Goal: Information Seeking & Learning: Obtain resource

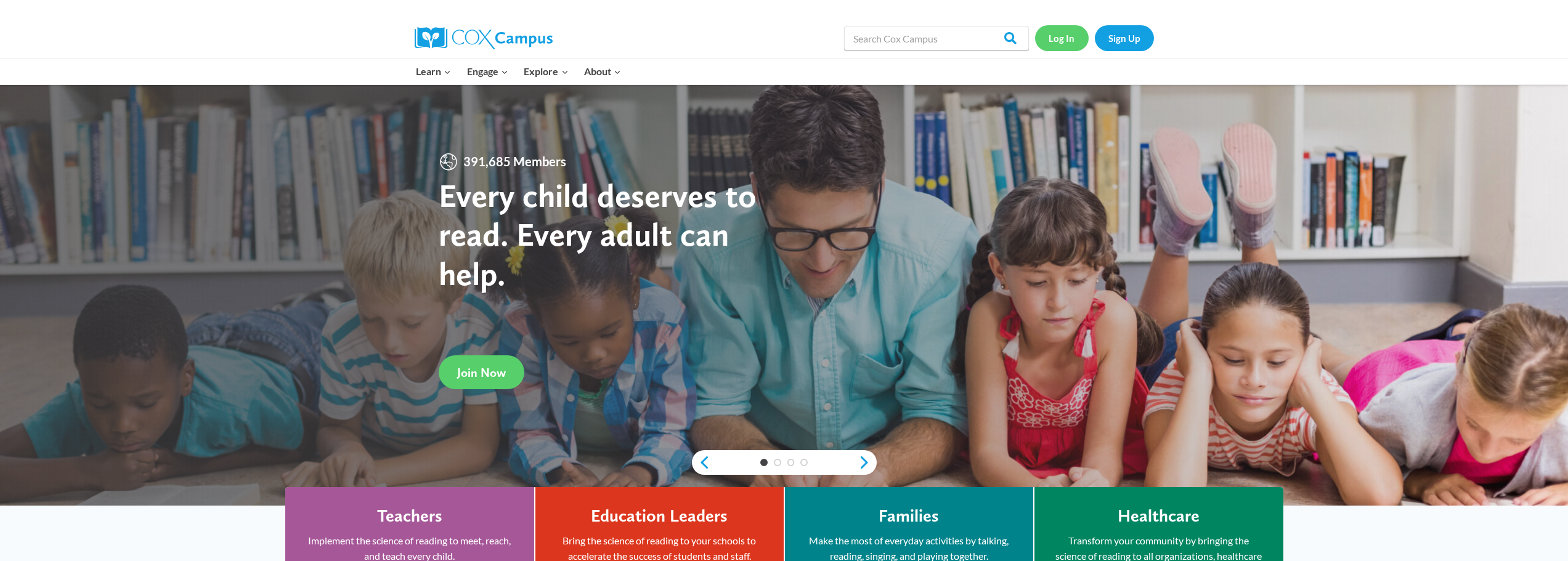
click at [1060, 46] on link "Log In" at bounding box center [1061, 38] width 53 height 26
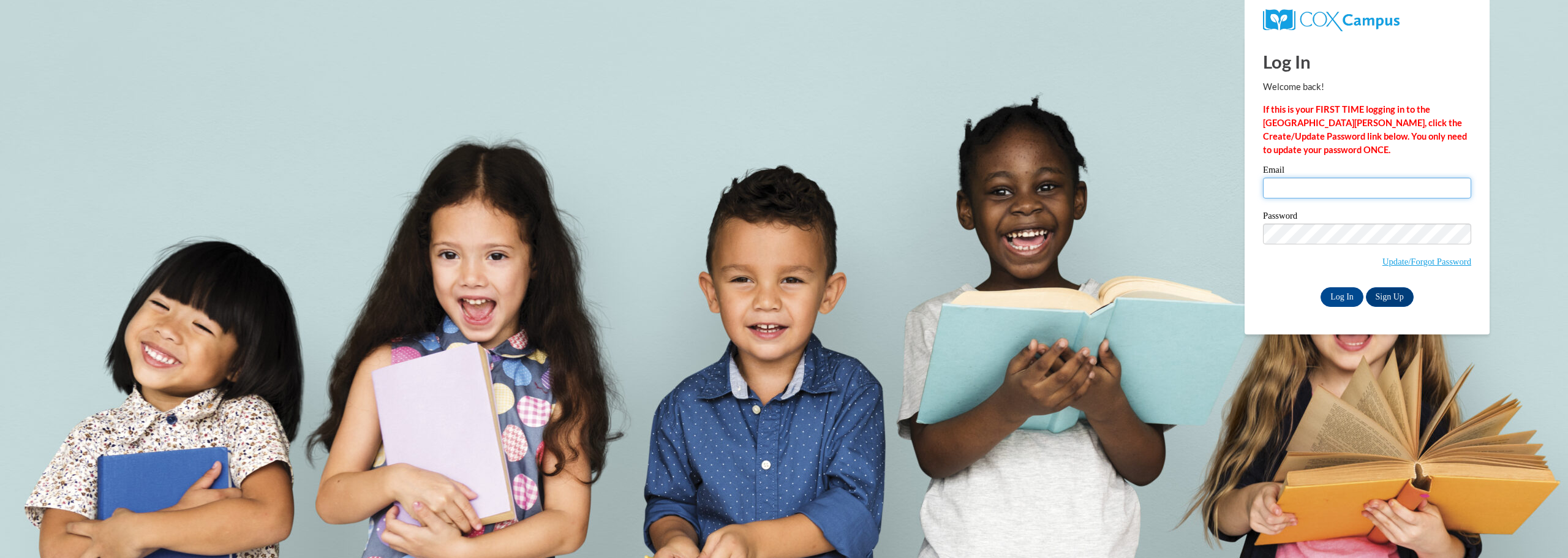
click at [1303, 186] on input "Email" at bounding box center [1366, 188] width 208 height 21
type input "daniellen40@gmail.com"
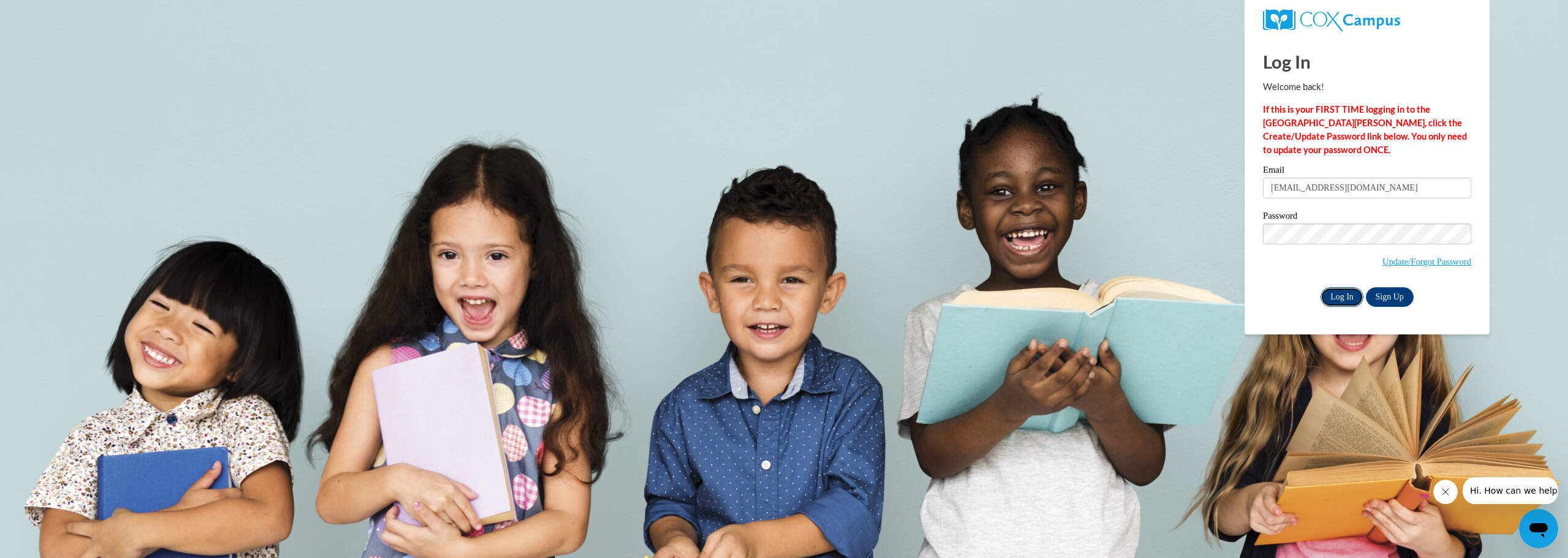
click at [1337, 298] on input "Log In" at bounding box center [1341, 297] width 43 height 19
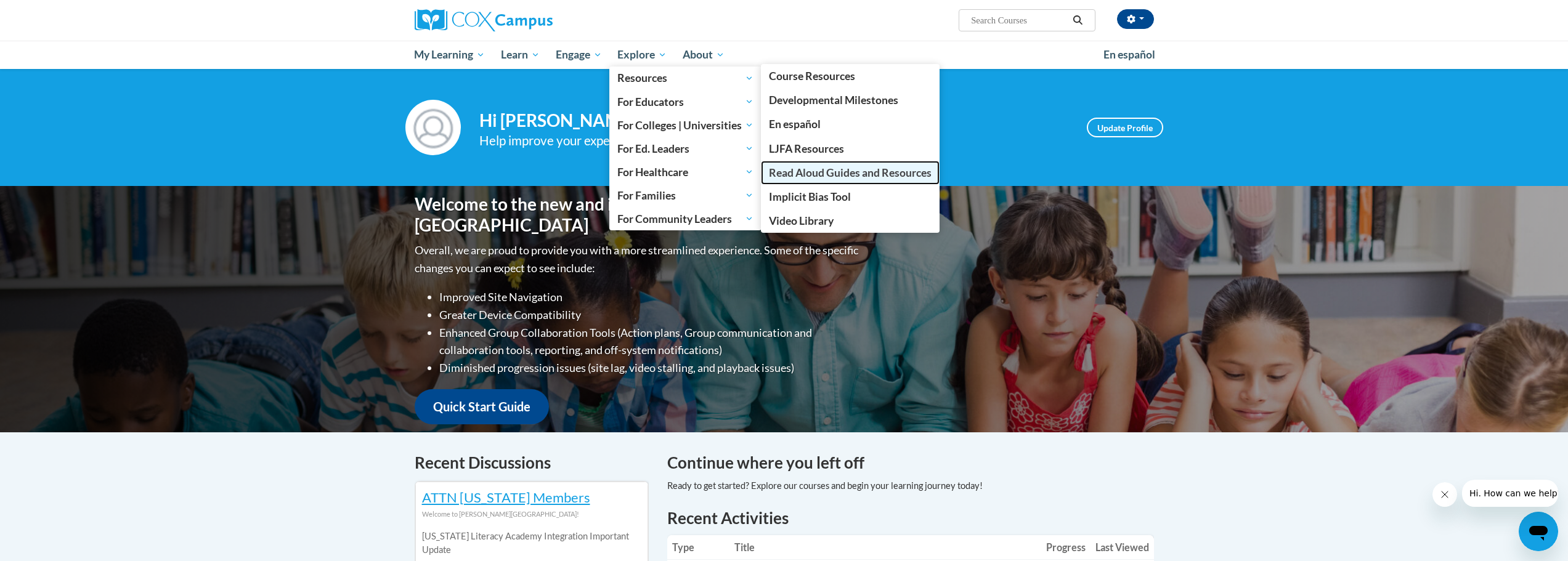
click at [833, 178] on span "Read Aloud Guides and Resources" at bounding box center [850, 172] width 163 height 13
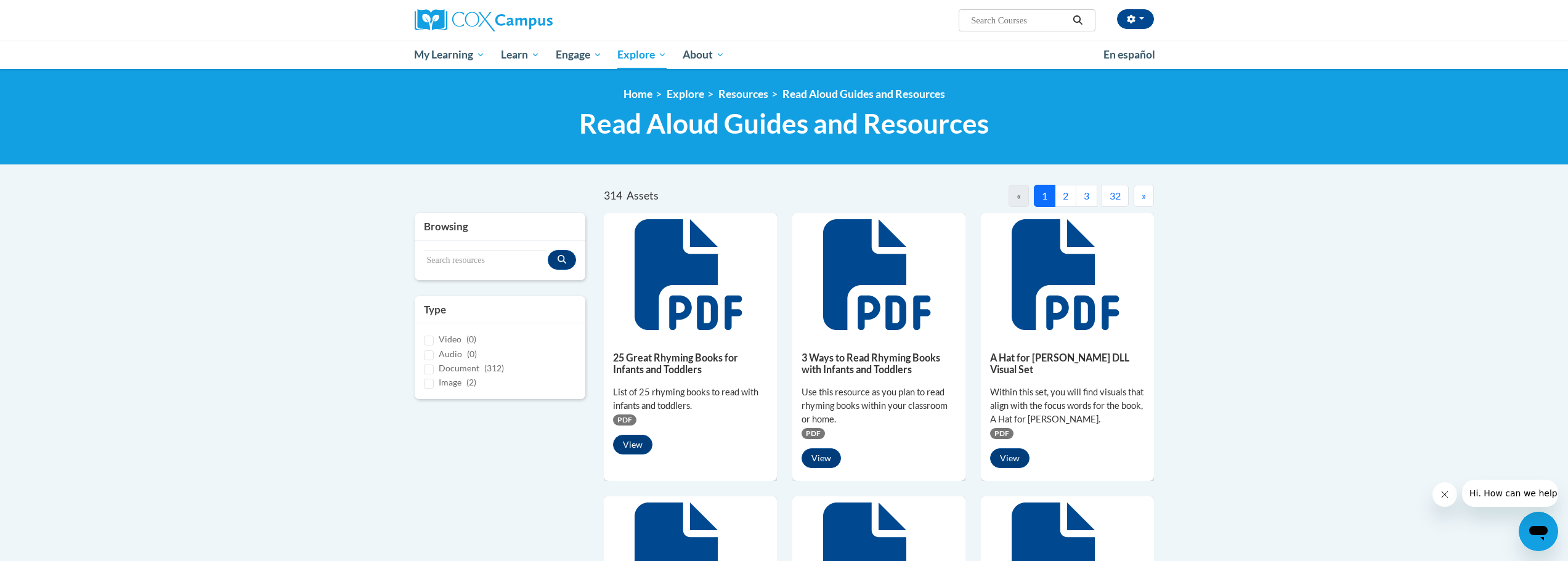
click at [1061, 195] on button "2" at bounding box center [1065, 196] width 22 height 23
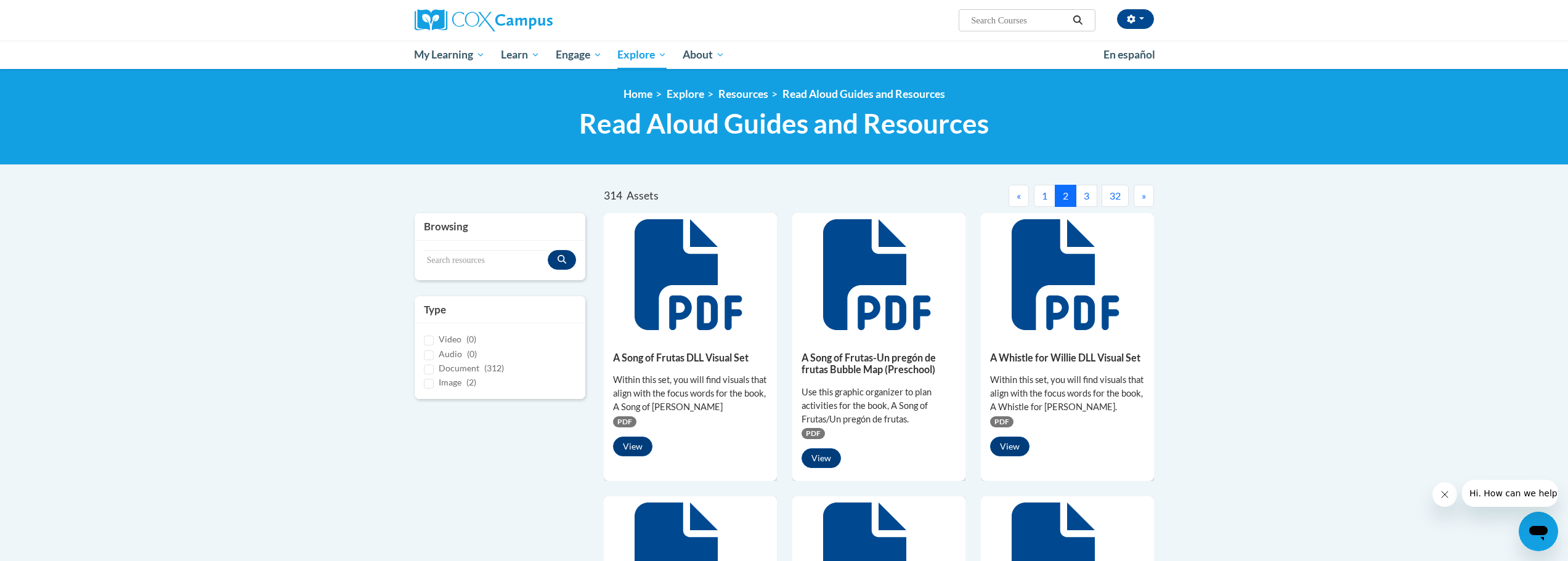
click at [1084, 196] on button "3" at bounding box center [1086, 196] width 22 height 23
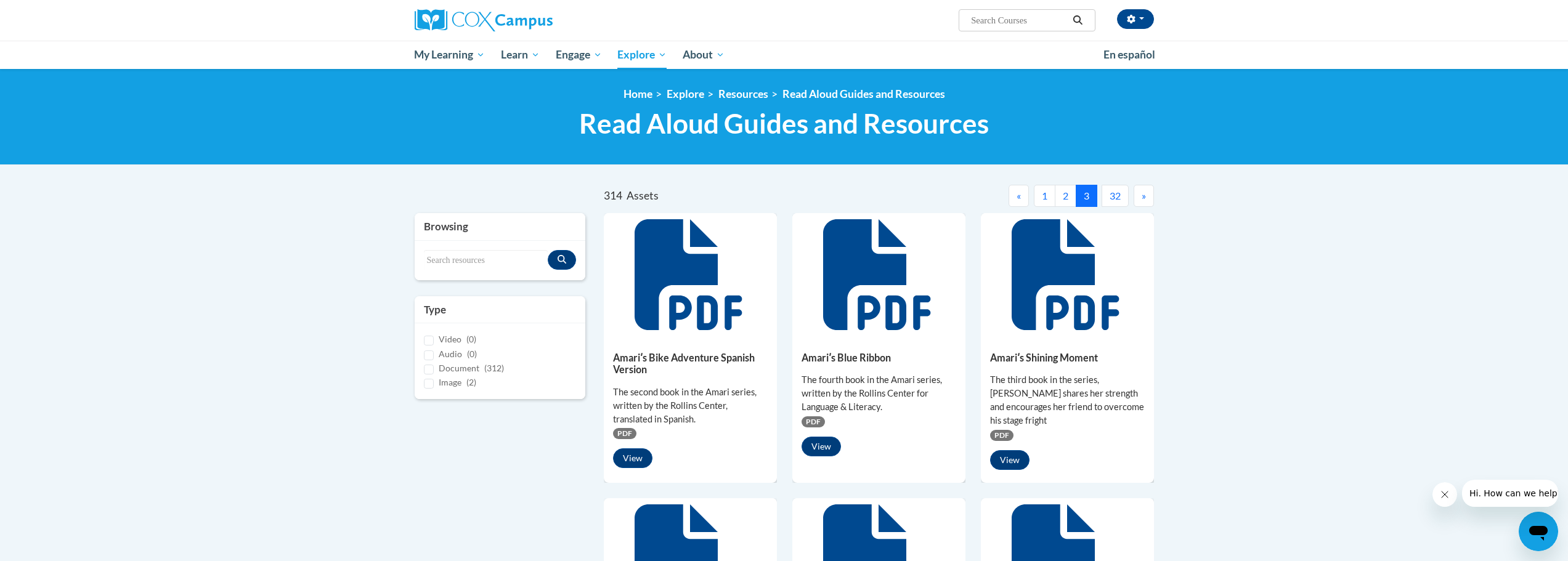
click at [1119, 198] on button "32" at bounding box center [1115, 196] width 27 height 23
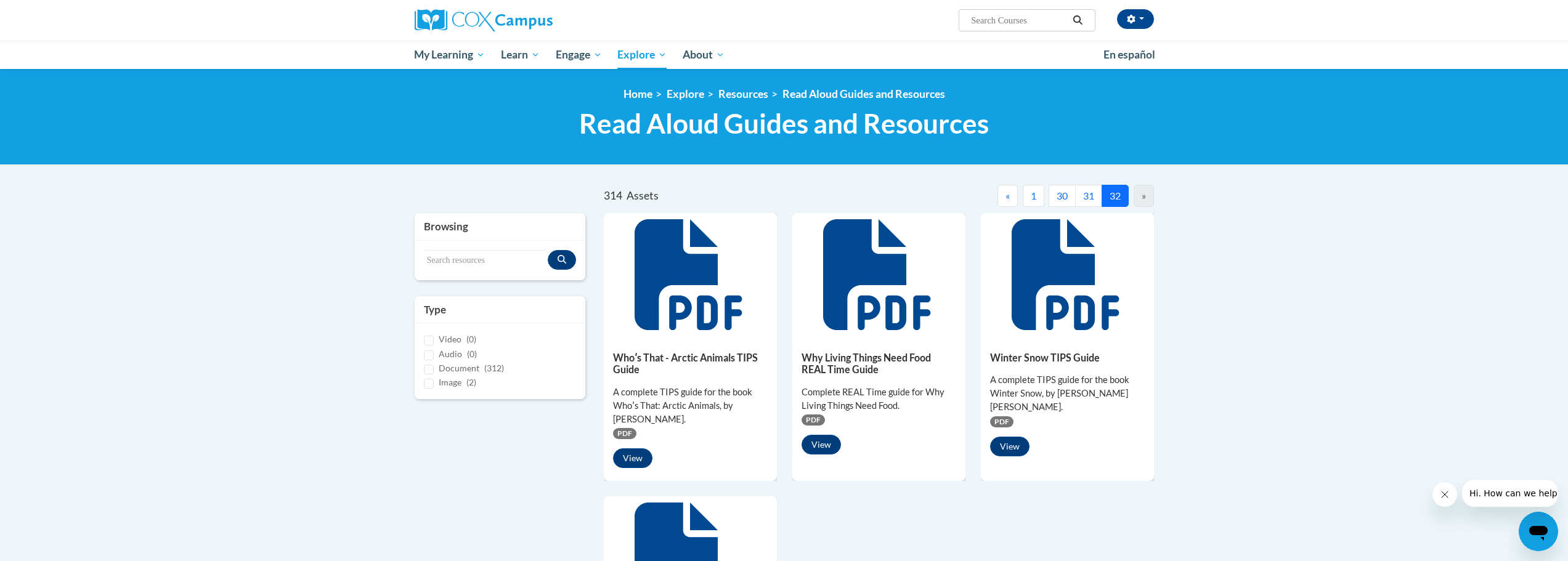
click at [1080, 200] on button "31" at bounding box center [1088, 196] width 27 height 23
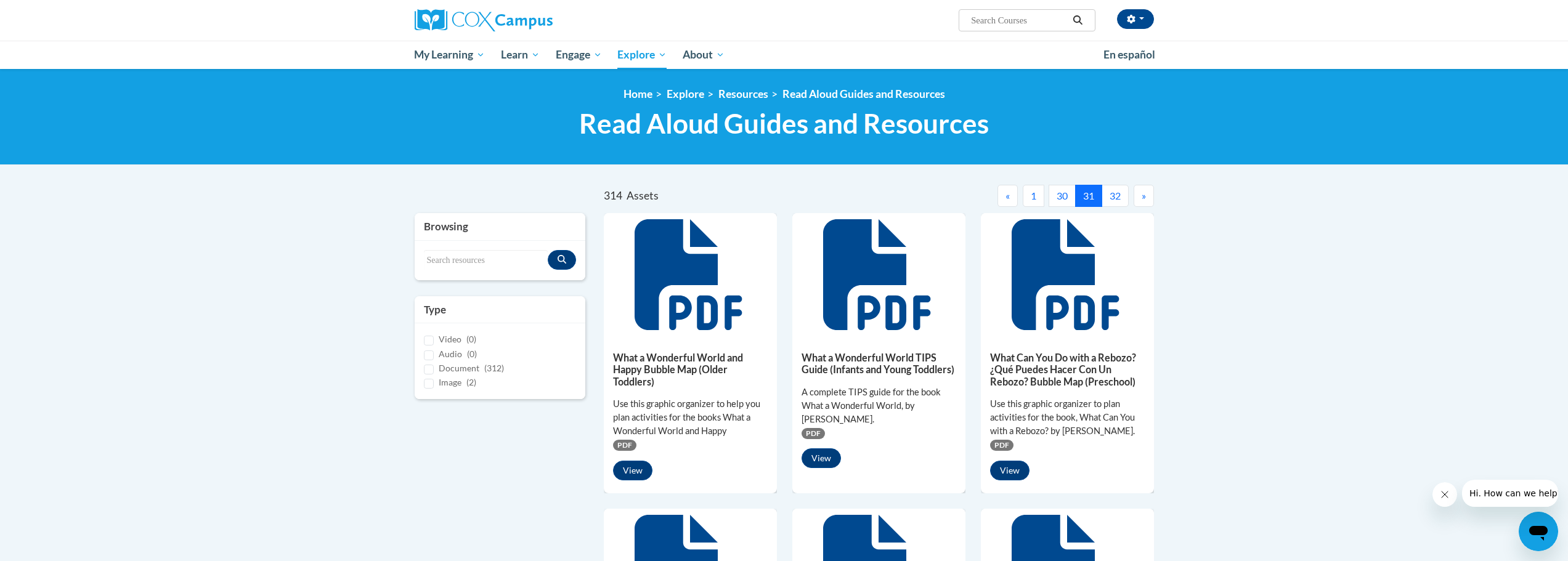
click at [1054, 198] on button "30" at bounding box center [1062, 196] width 27 height 23
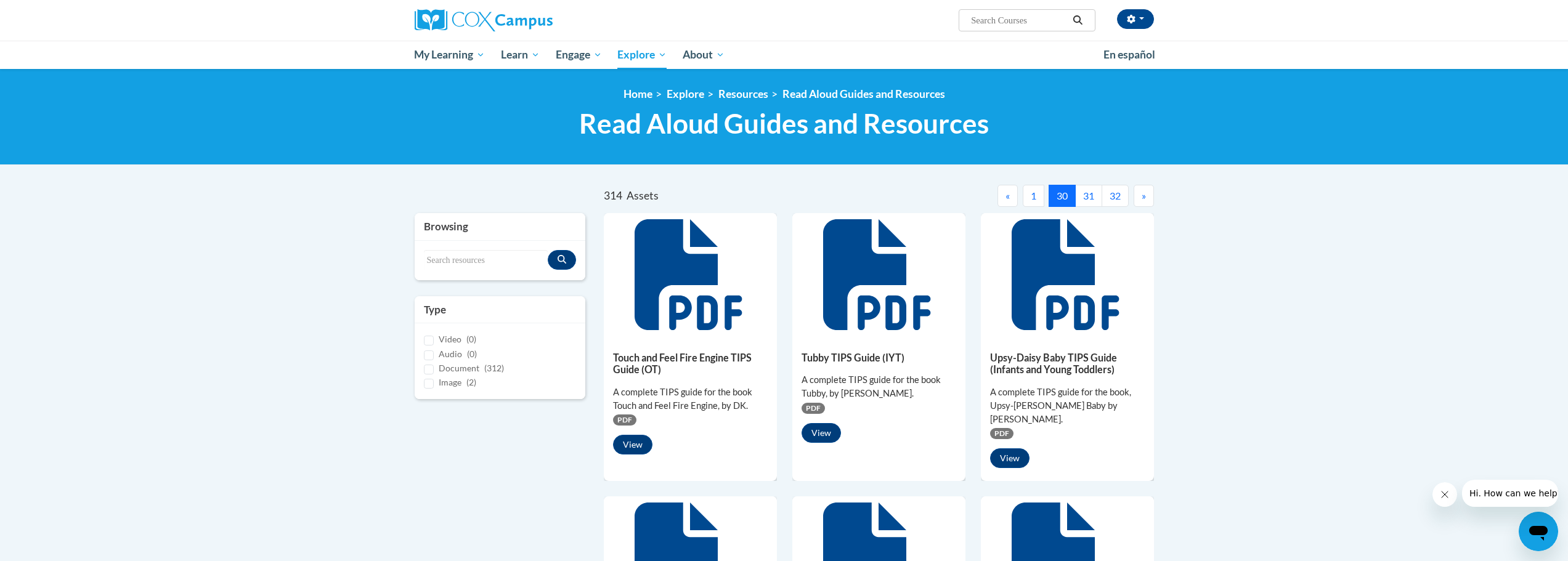
click at [999, 198] on button "«" at bounding box center [1007, 196] width 20 height 23
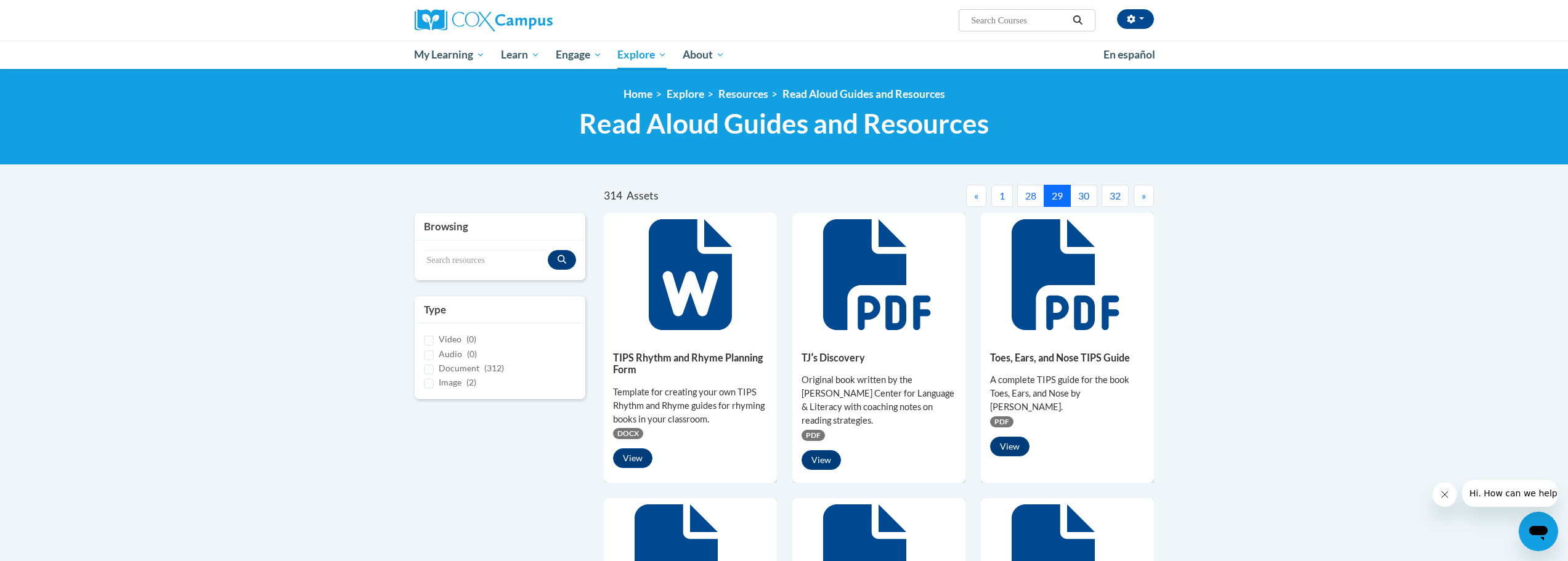
click at [1027, 197] on button "28" at bounding box center [1030, 196] width 27 height 23
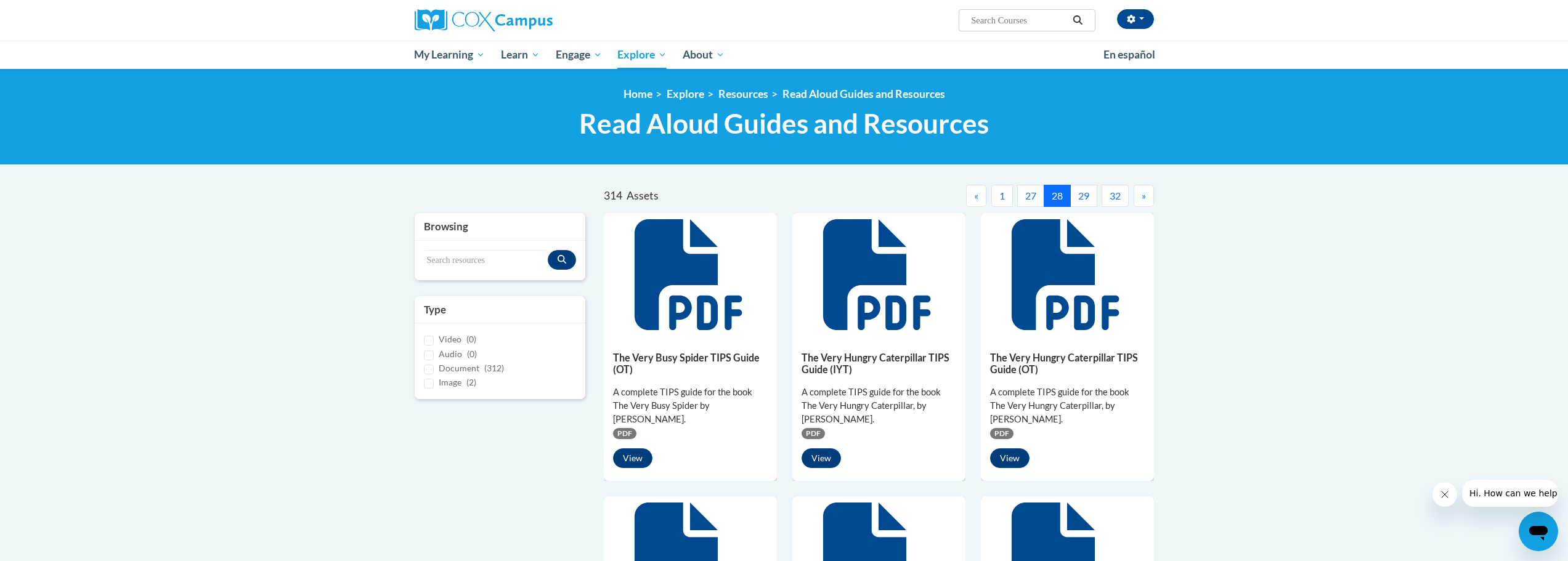
click at [971, 197] on button "«" at bounding box center [975, 196] width 20 height 23
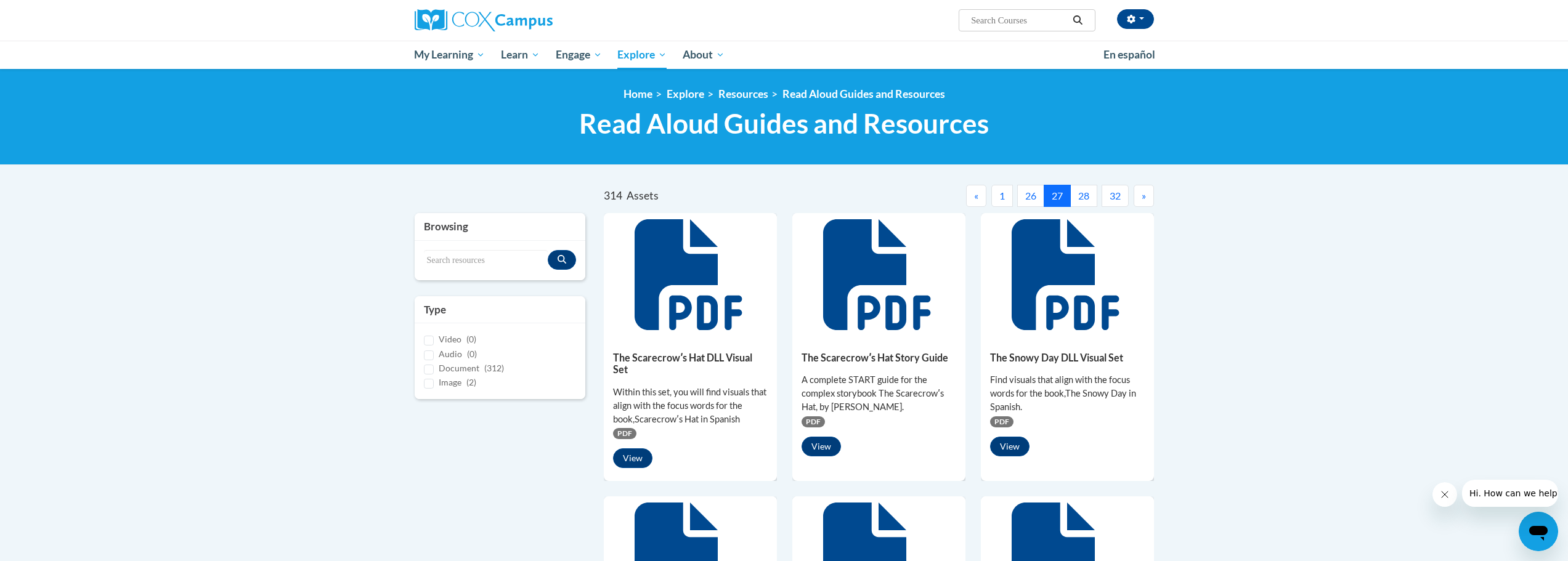
click at [974, 197] on span "«" at bounding box center [976, 196] width 5 height 12
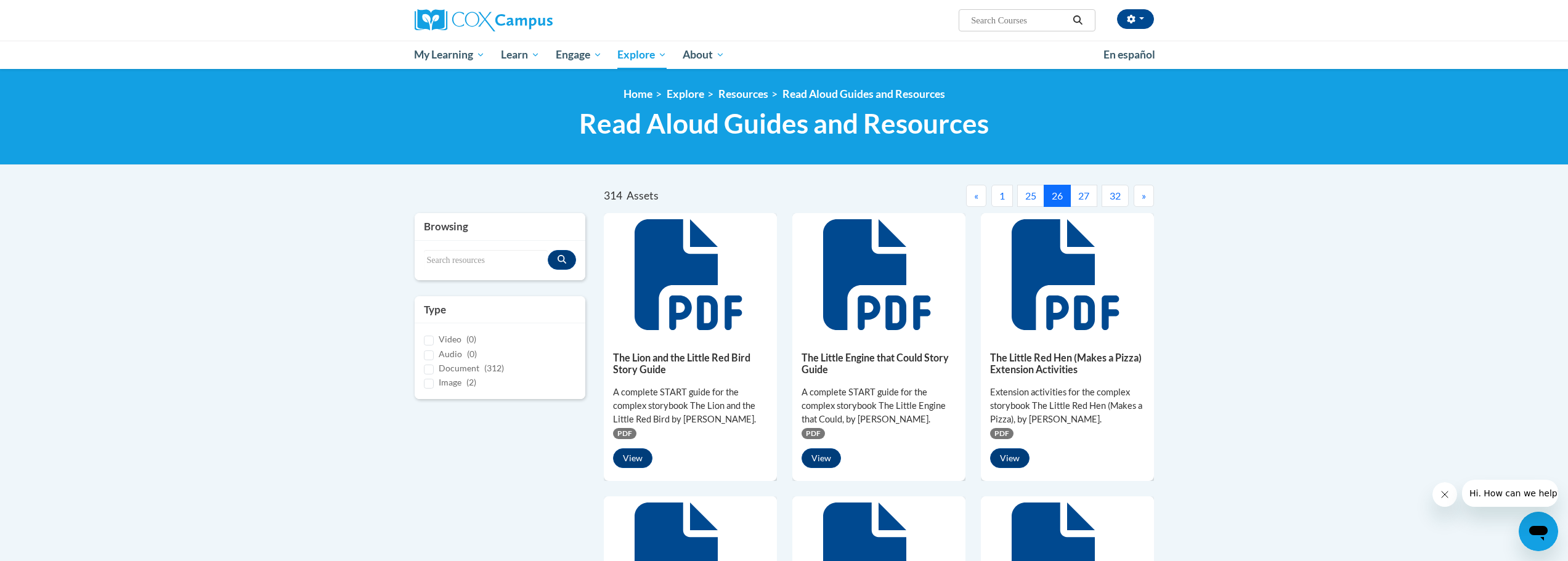
click at [974, 197] on span "«" at bounding box center [976, 196] width 5 height 12
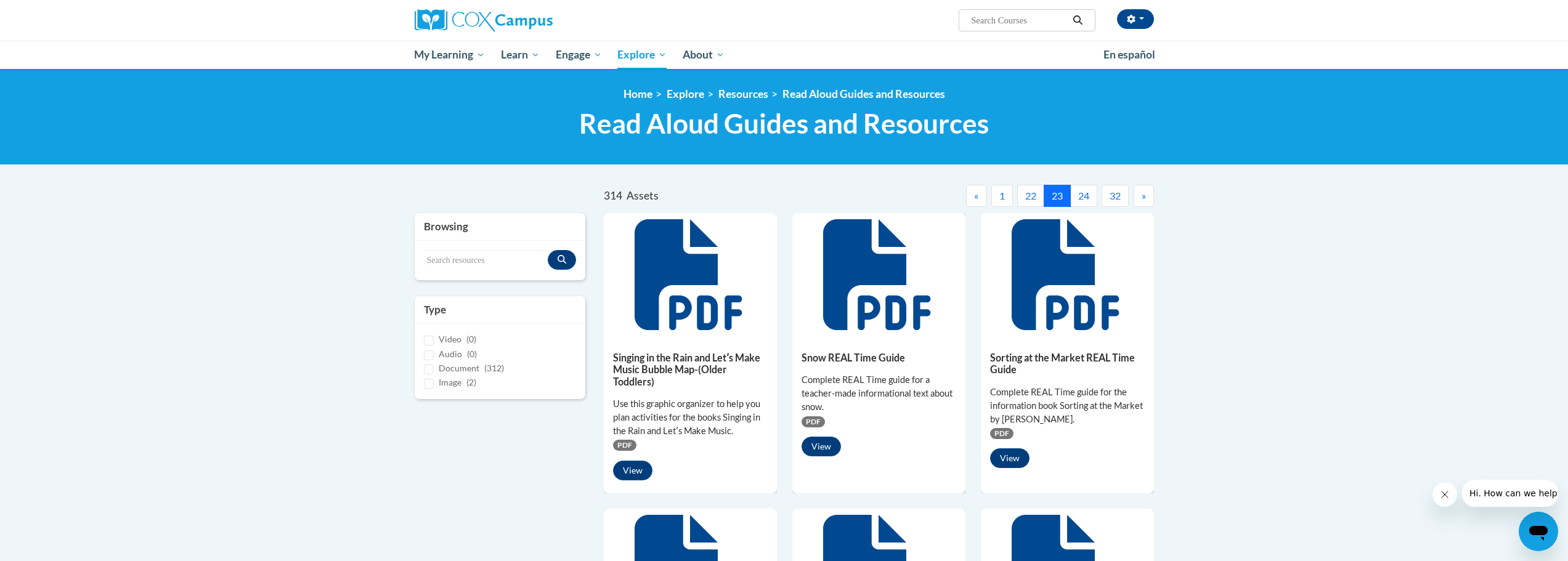
click at [974, 197] on span "«" at bounding box center [976, 196] width 5 height 12
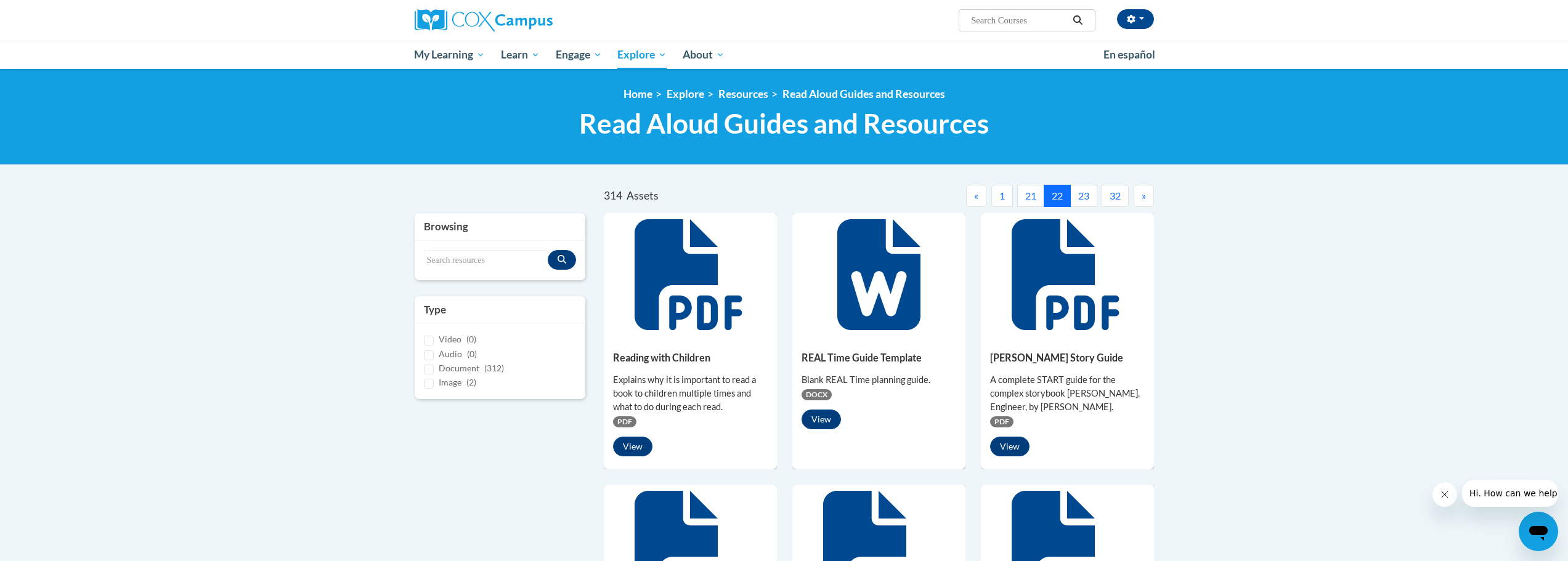
click at [974, 197] on span "«" at bounding box center [976, 196] width 5 height 12
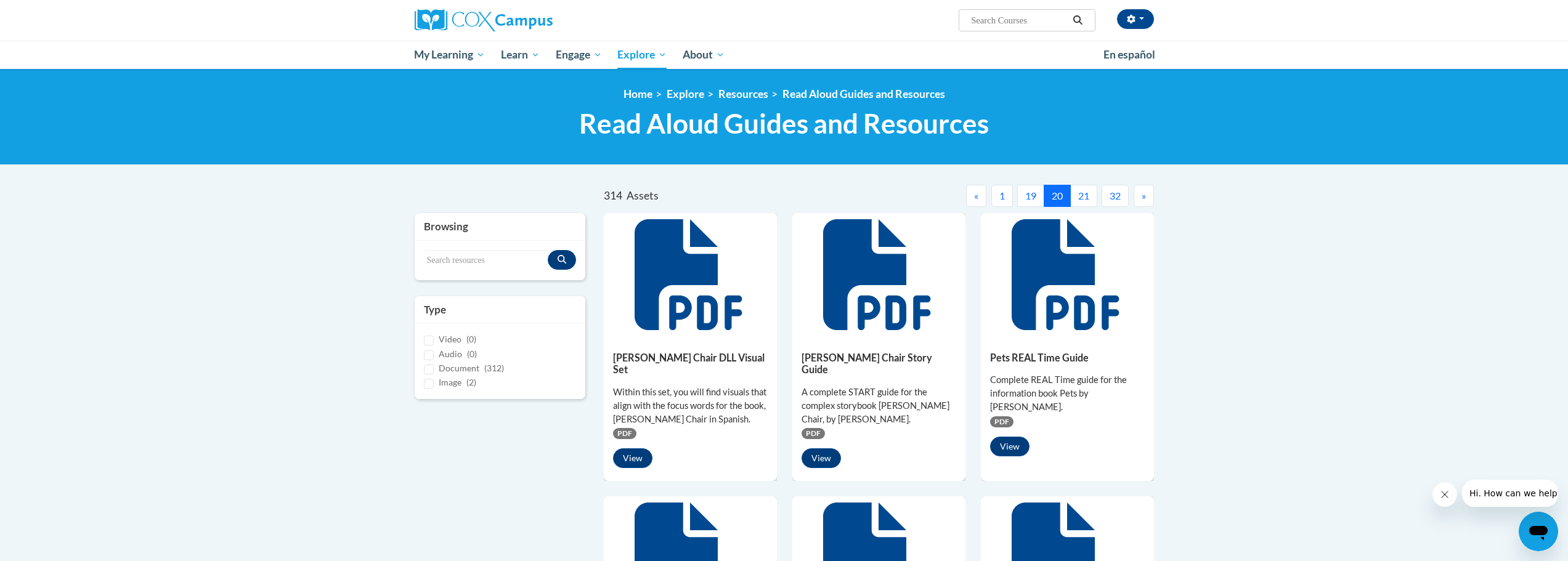
click at [974, 197] on span "«" at bounding box center [976, 196] width 5 height 12
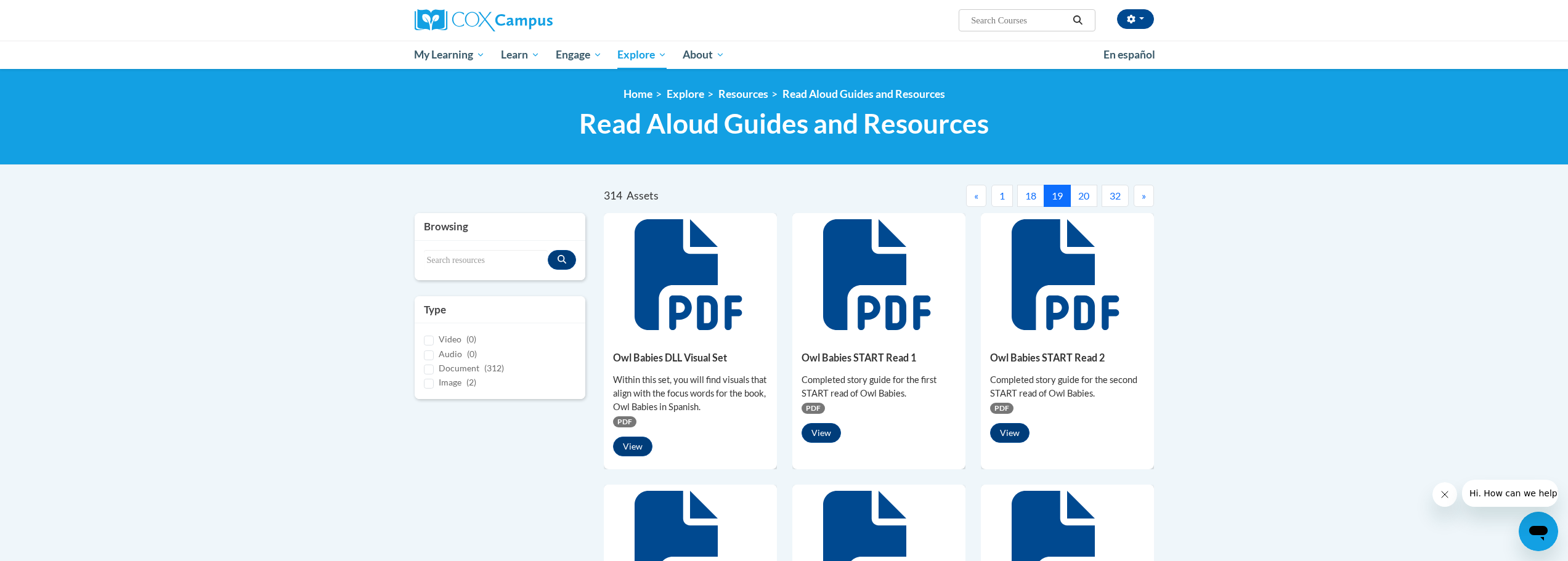
click at [974, 197] on span "«" at bounding box center [976, 196] width 5 height 12
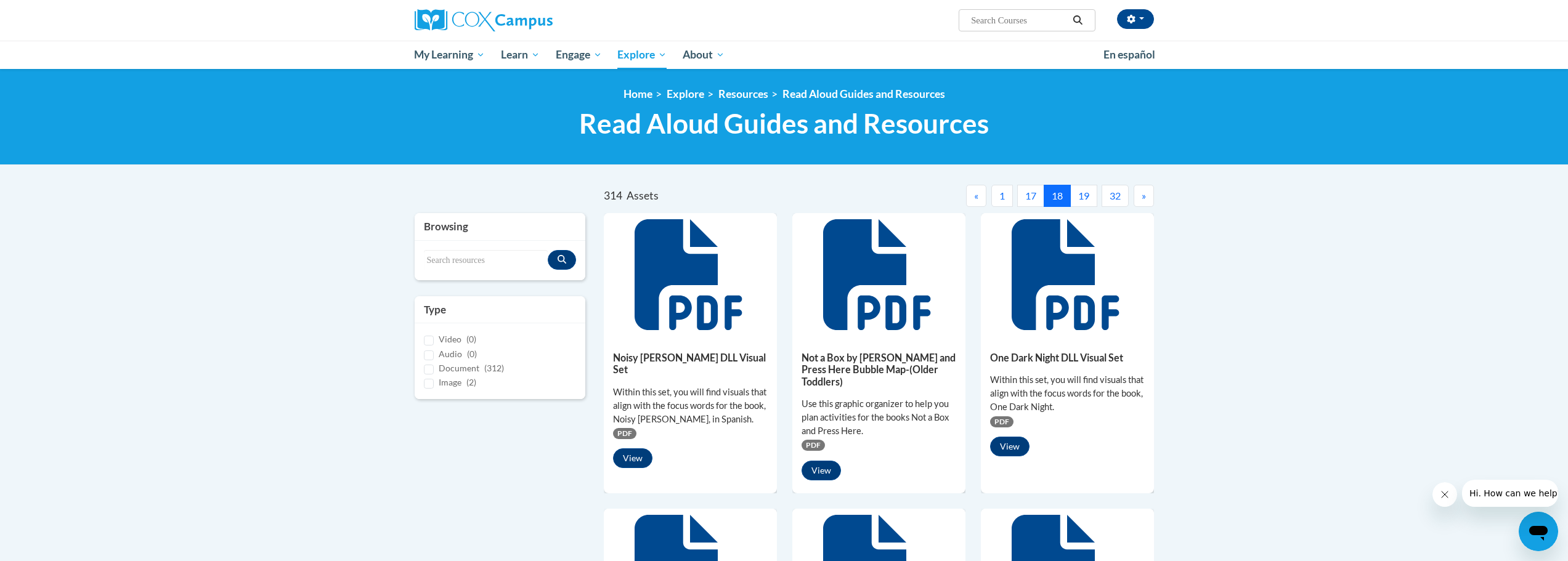
click at [974, 197] on span "«" at bounding box center [976, 196] width 5 height 12
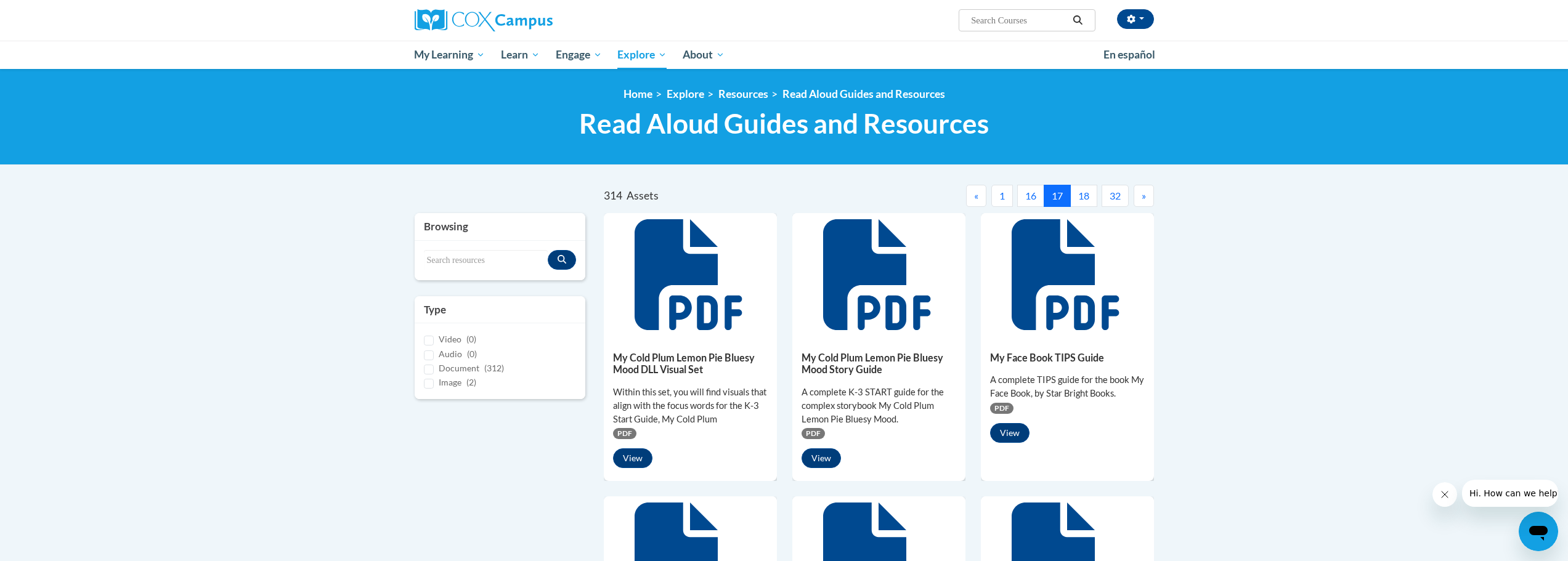
click at [974, 197] on span "«" at bounding box center [976, 196] width 5 height 12
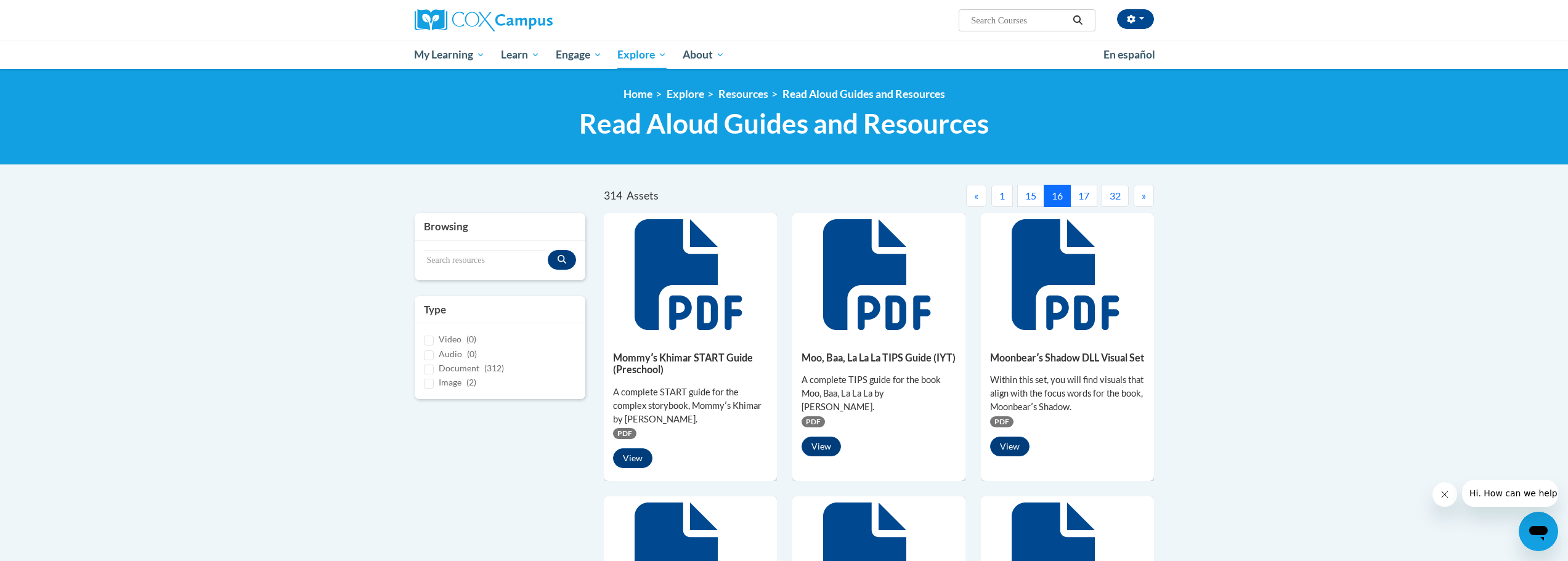
click at [974, 197] on span "«" at bounding box center [976, 196] width 5 height 12
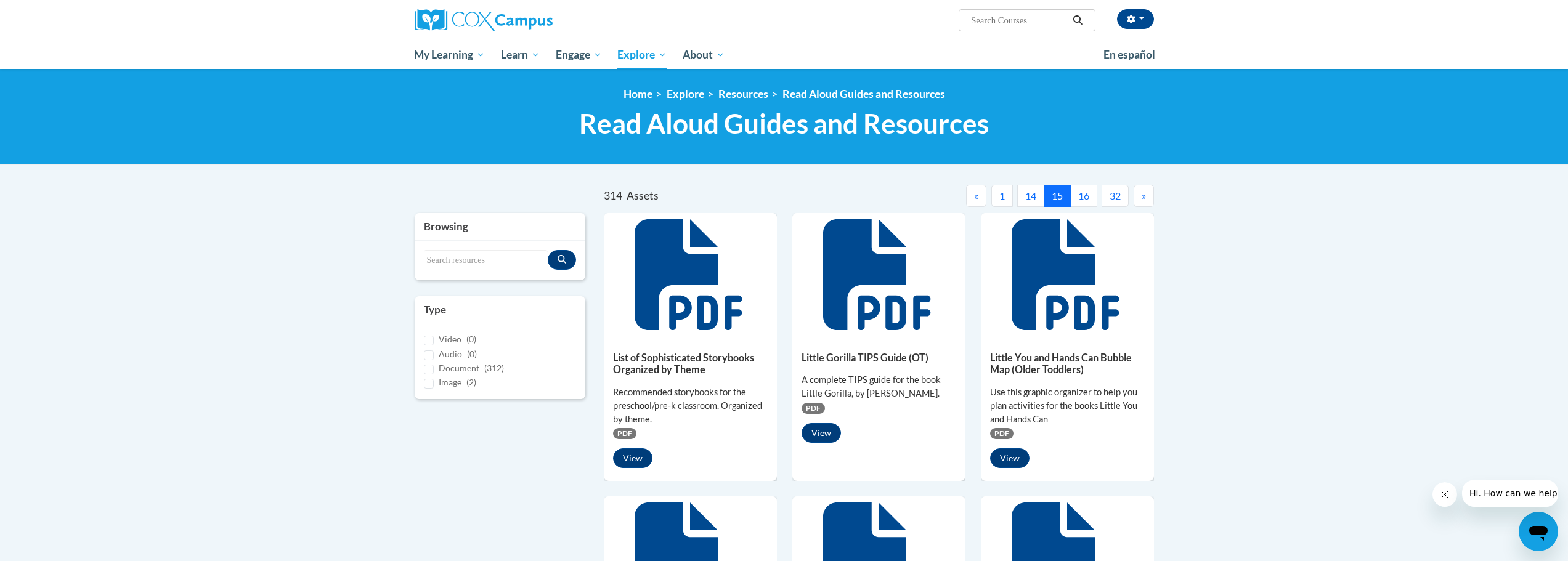
click at [974, 197] on span "«" at bounding box center [976, 196] width 5 height 12
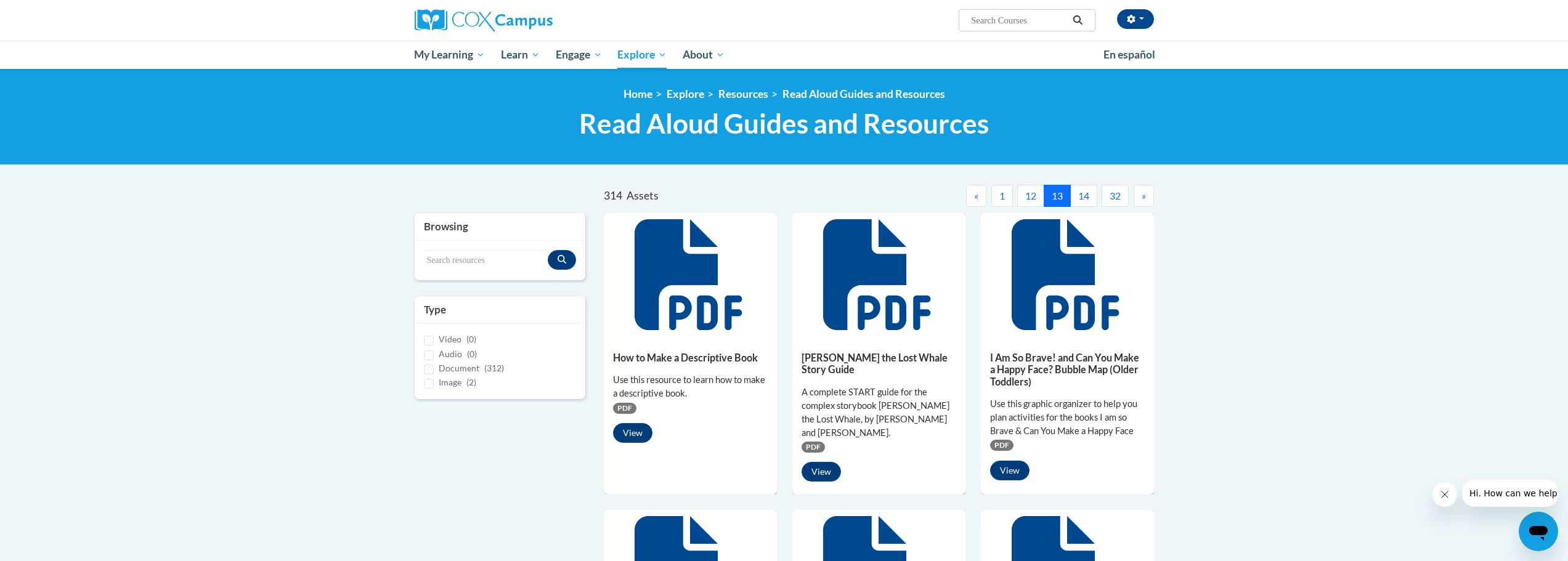
click at [974, 197] on span "«" at bounding box center [976, 196] width 5 height 12
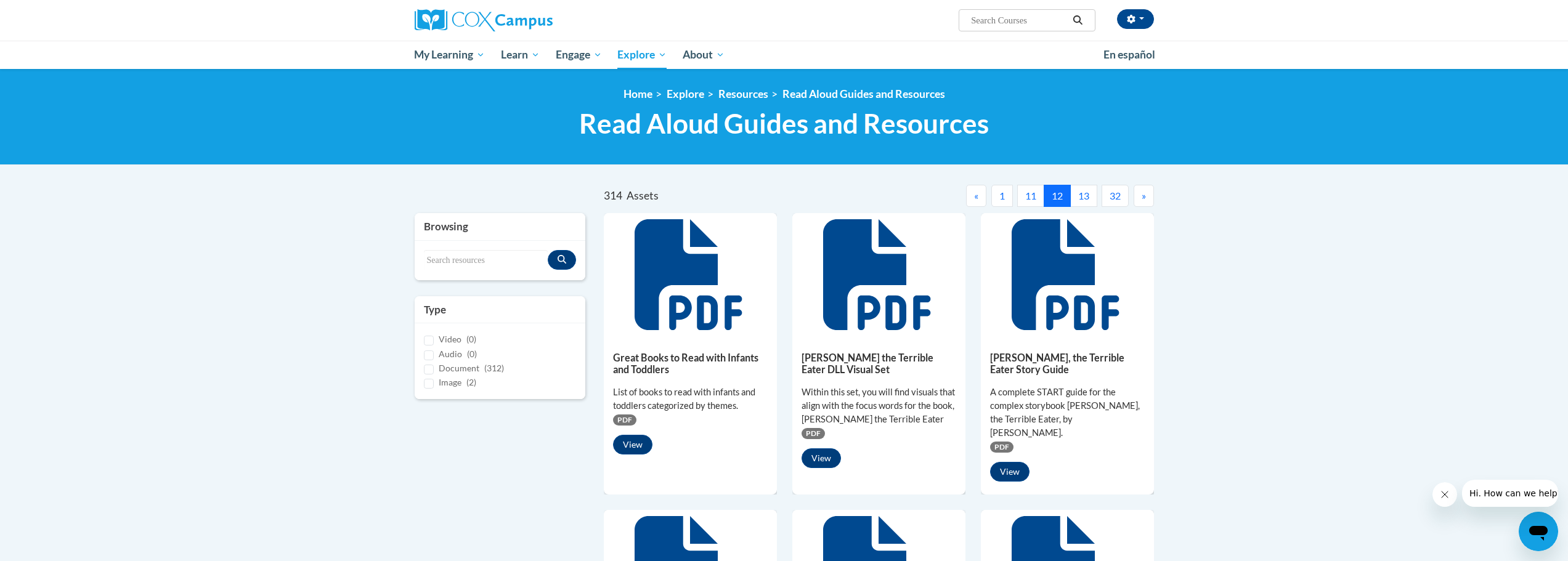
click at [974, 197] on span "«" at bounding box center [976, 196] width 5 height 12
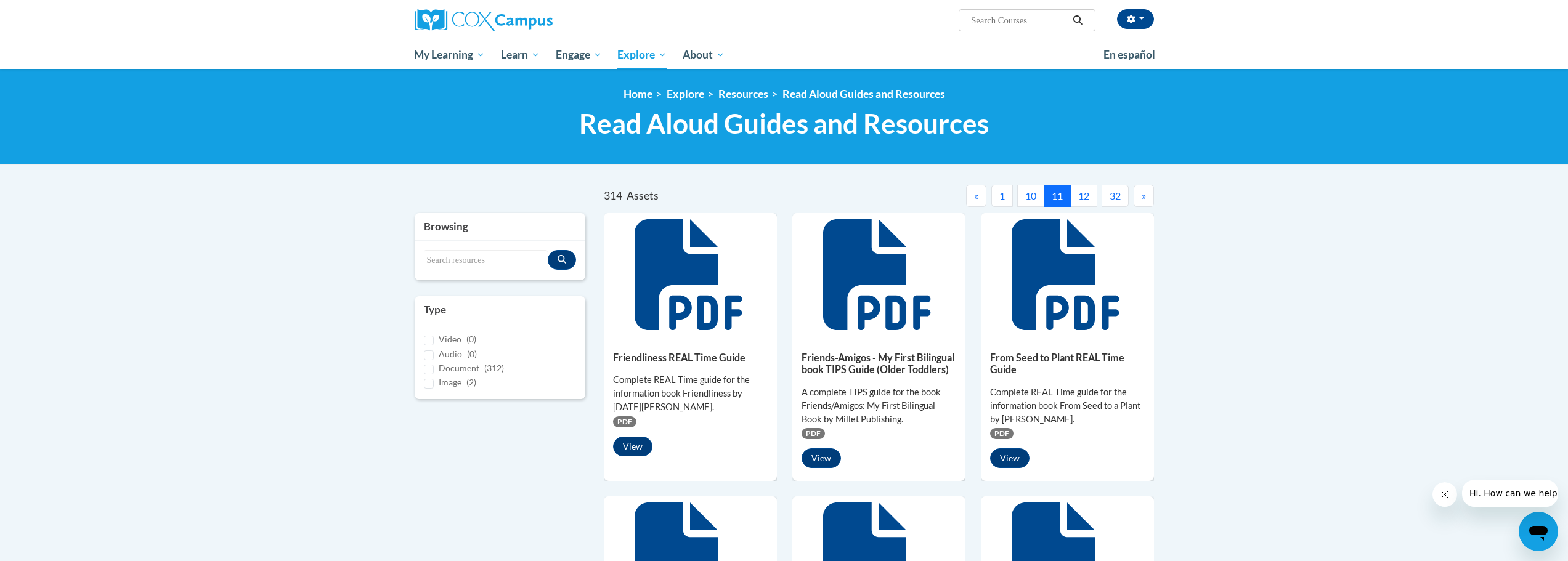
click at [974, 197] on span "«" at bounding box center [976, 196] width 5 height 12
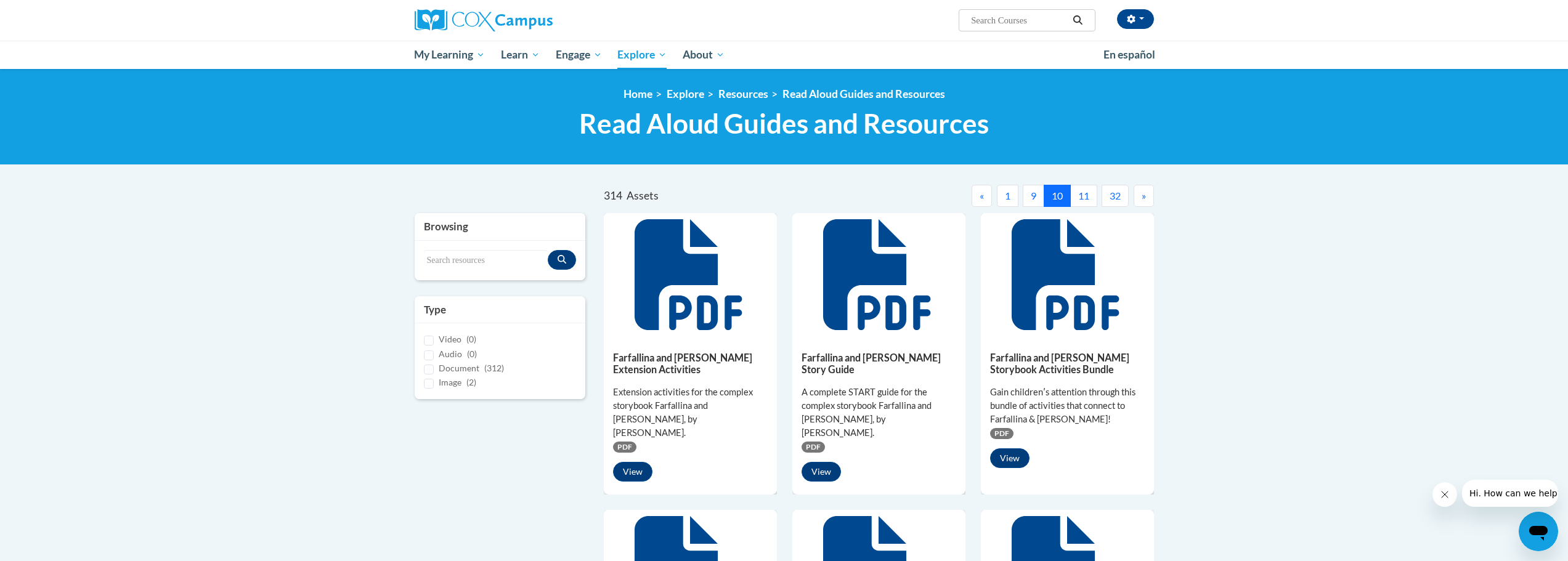
click at [972, 197] on button "«" at bounding box center [982, 196] width 20 height 23
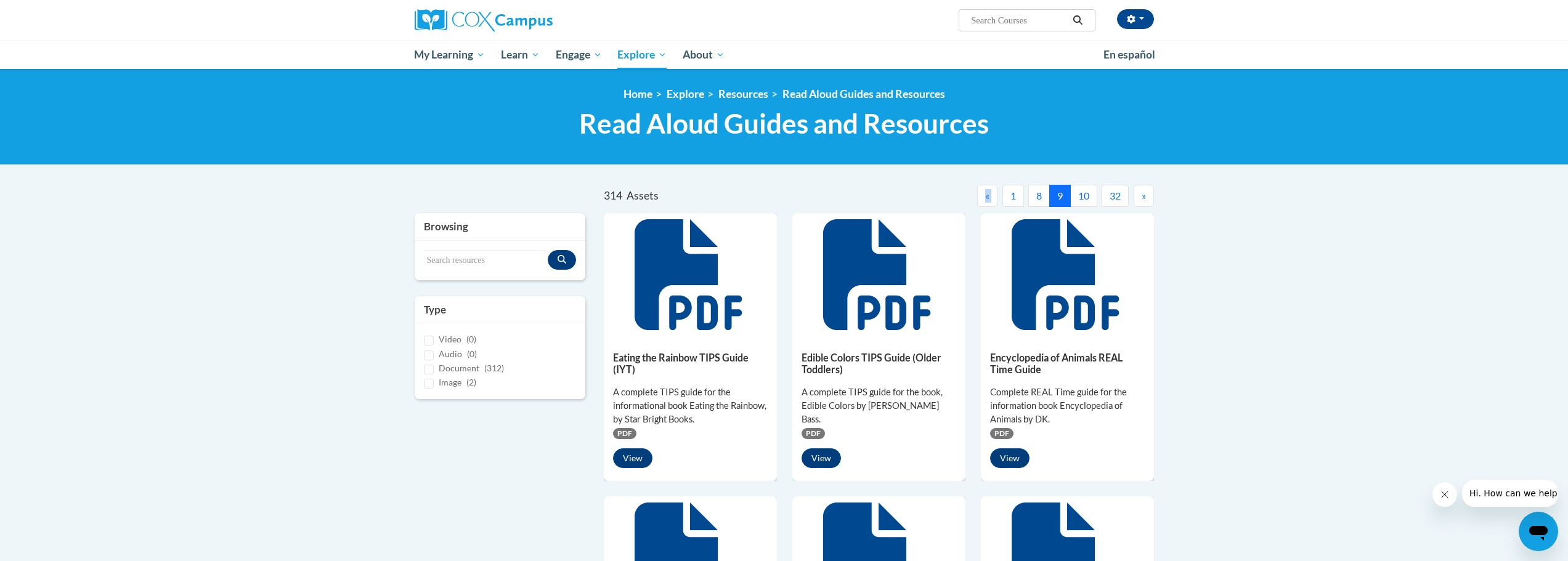
click at [972, 197] on nav "« 1 8 9 10 32 »" at bounding box center [1016, 196] width 275 height 23
click at [985, 198] on span "«" at bounding box center [988, 196] width 5 height 12
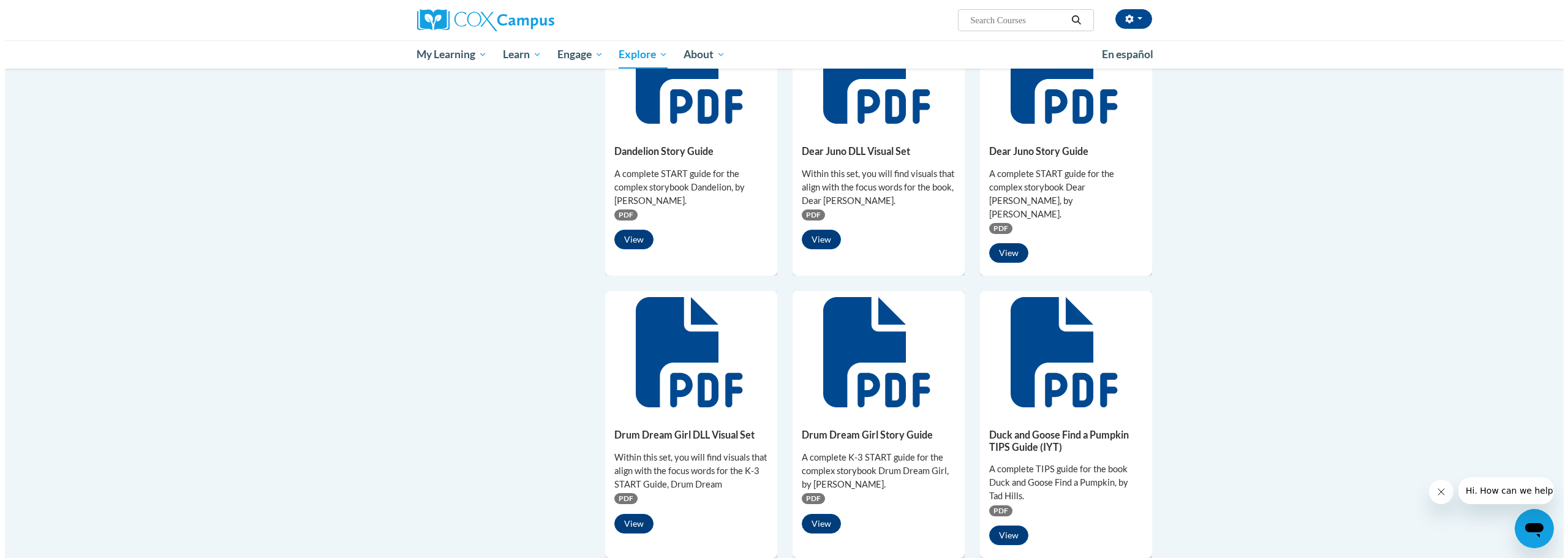
scroll to position [551, 0]
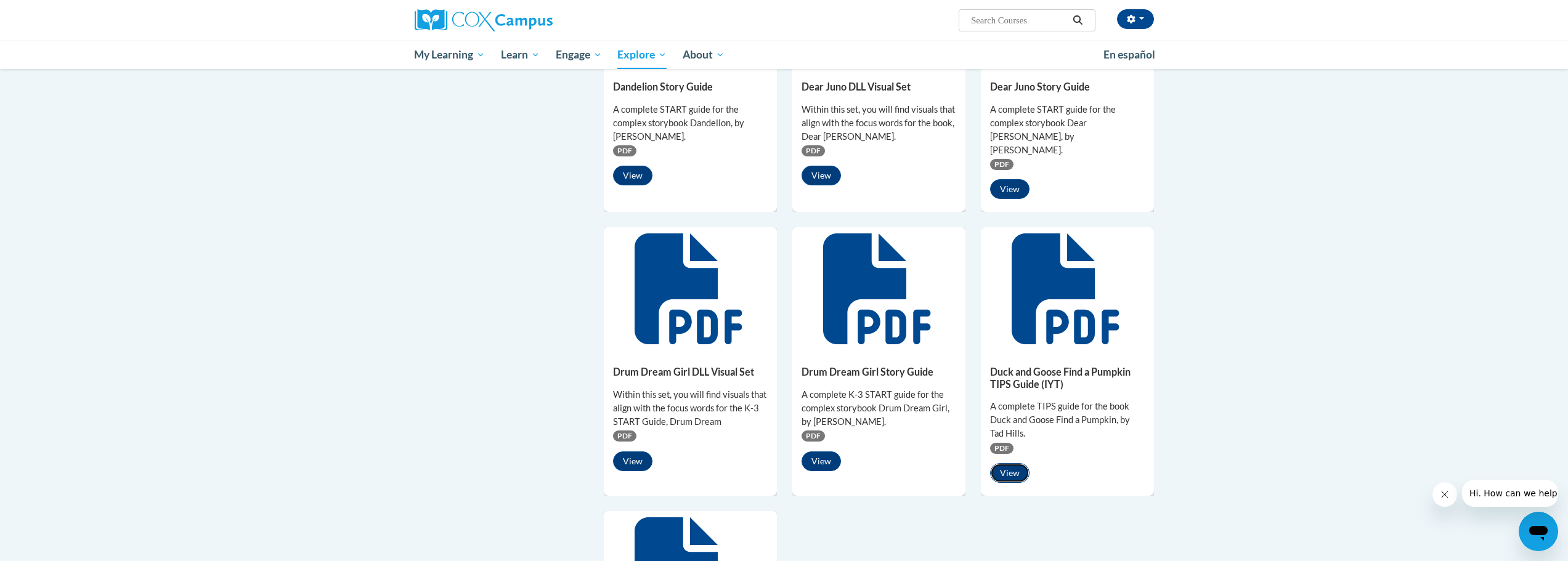
click at [1012, 463] on button "View" at bounding box center [1009, 473] width 39 height 20
